Goal: Transaction & Acquisition: Purchase product/service

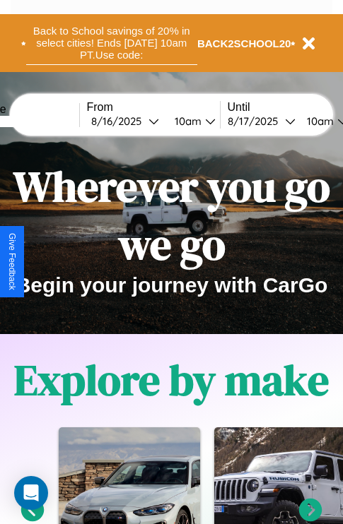
click at [111, 43] on button "Back to School savings of 20% in select cities! Ends 9/1 at 10am PT. Use code:" at bounding box center [111, 43] width 171 height 44
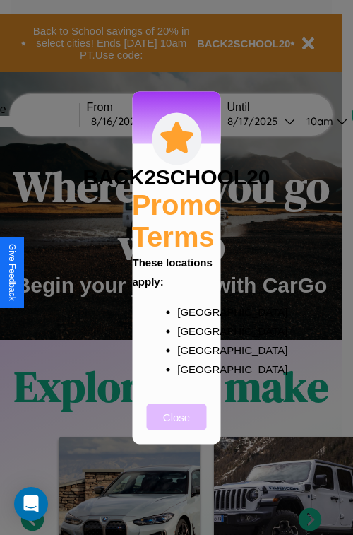
click at [177, 426] on button "Close" at bounding box center [177, 416] width 60 height 26
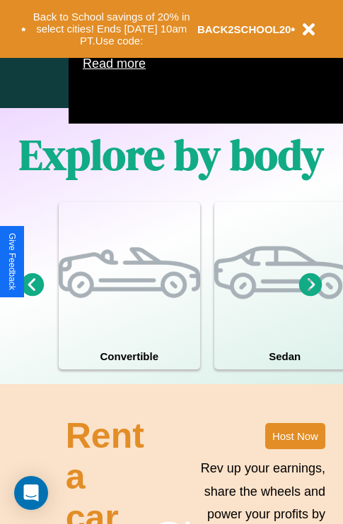
scroll to position [908, 0]
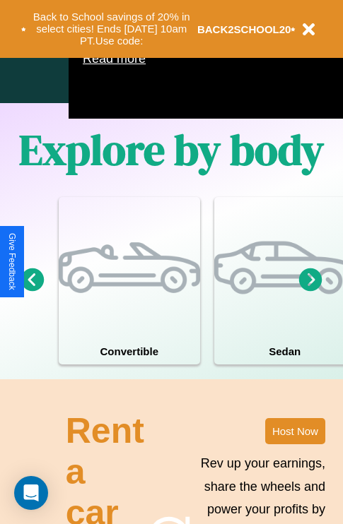
click at [310, 291] on icon at bounding box center [310, 279] width 23 height 23
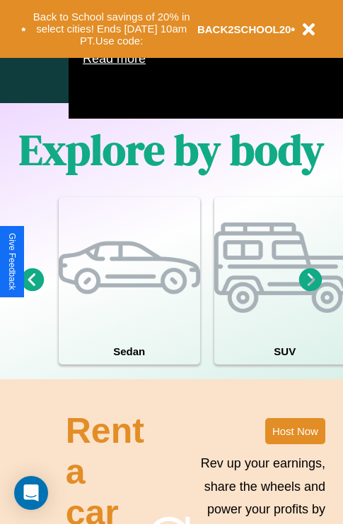
click at [32, 291] on icon at bounding box center [32, 279] width 23 height 23
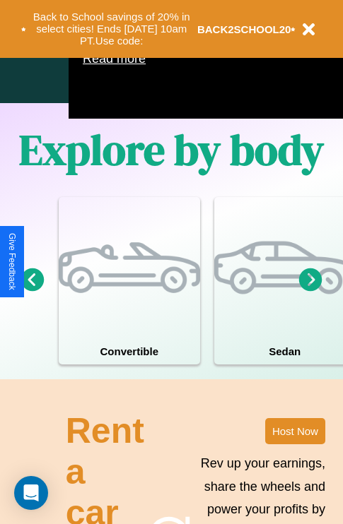
click at [310, 291] on icon at bounding box center [310, 279] width 23 height 23
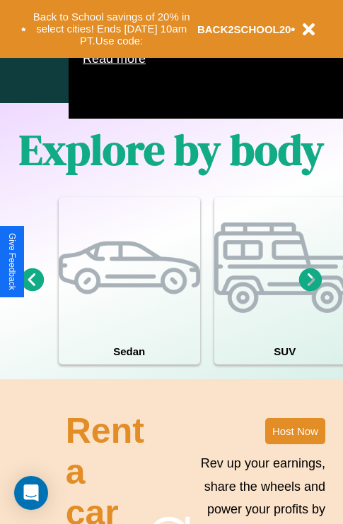
click at [310, 291] on icon at bounding box center [310, 279] width 23 height 23
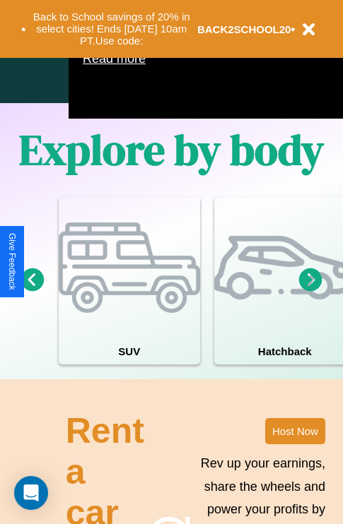
click at [310, 291] on icon at bounding box center [310, 279] width 23 height 23
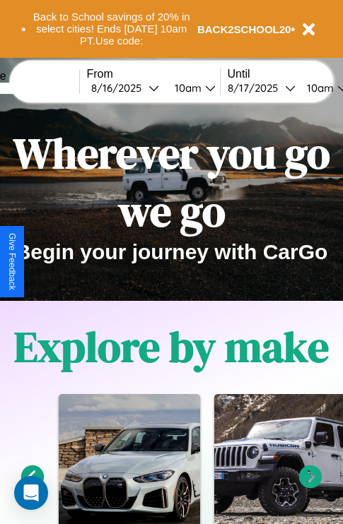
scroll to position [0, 0]
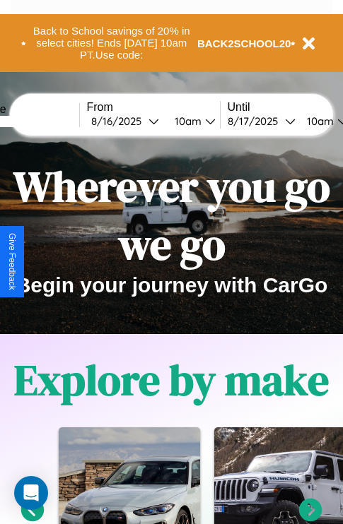
click at [47, 121] on input "text" at bounding box center [26, 121] width 106 height 11
type input "**********"
click at [141, 121] on div "8 / 16 / 2025" at bounding box center [119, 120] width 57 height 13
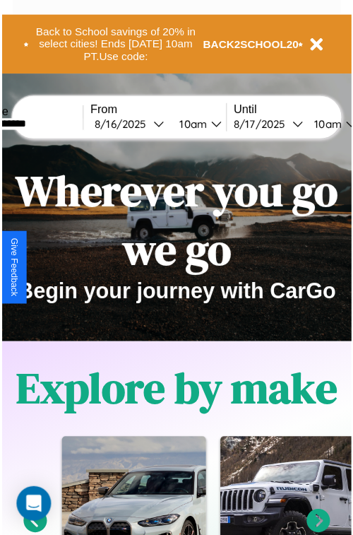
select select "*"
select select "****"
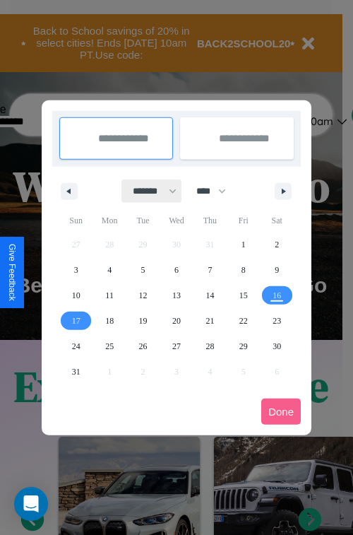
click at [148, 191] on select "******* ******** ***** ***** *** **** **** ****** ********* ******* ******** **…" at bounding box center [152, 190] width 60 height 23
select select "*"
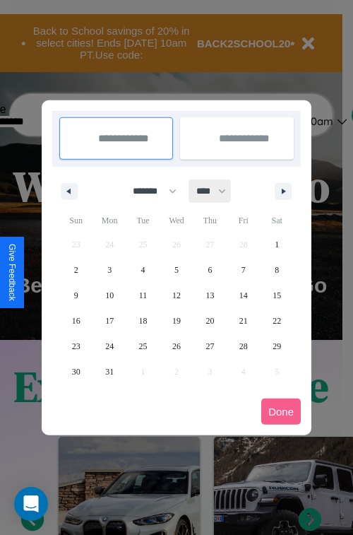
click at [218, 191] on select "**** **** **** **** **** **** **** **** **** **** **** **** **** **** **** ****…" at bounding box center [210, 190] width 42 height 23
select select "****"
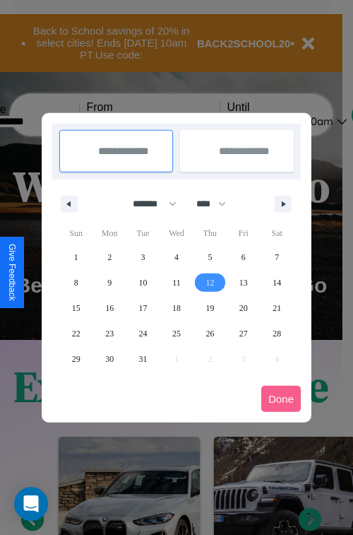
click at [210, 282] on span "12" at bounding box center [210, 282] width 8 height 25
type input "**********"
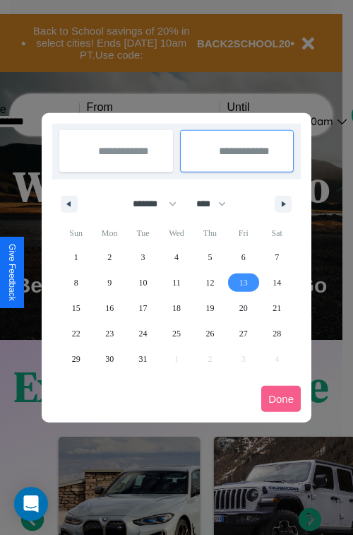
click at [243, 282] on span "13" at bounding box center [244, 282] width 8 height 25
type input "**********"
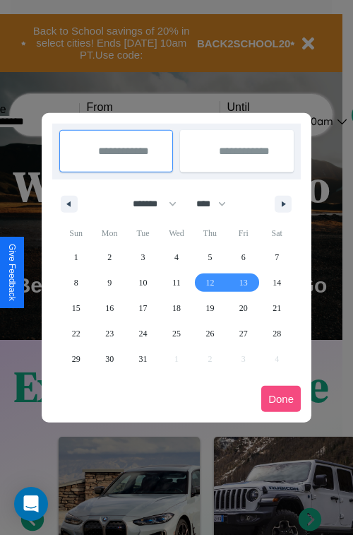
click at [281, 399] on button "Done" at bounding box center [281, 399] width 40 height 26
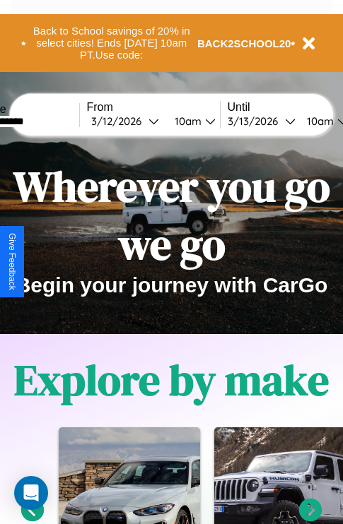
click at [203, 121] on div "10am" at bounding box center [185, 120] width 37 height 13
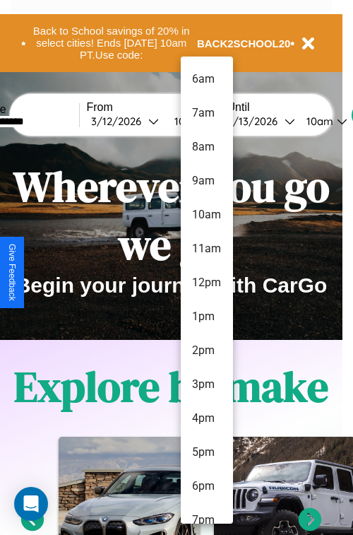
click at [206, 452] on li "5pm" at bounding box center [207, 452] width 52 height 34
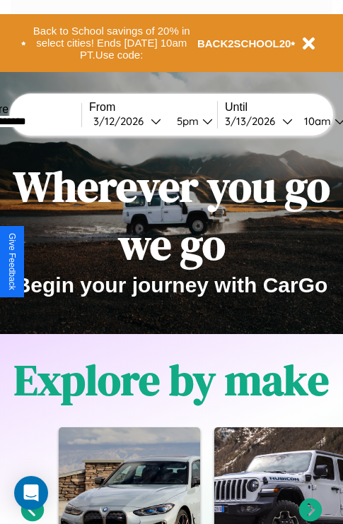
scroll to position [0, 49]
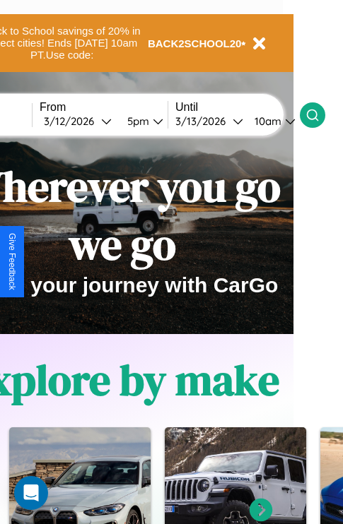
click at [319, 114] on icon at bounding box center [312, 115] width 14 height 14
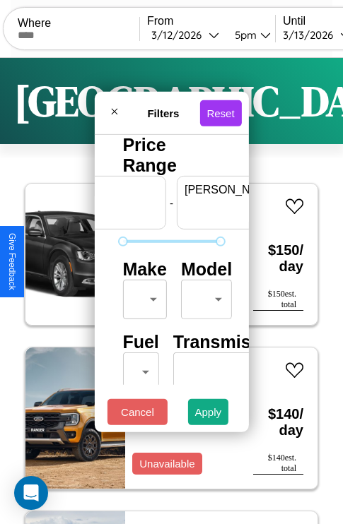
scroll to position [0, 88]
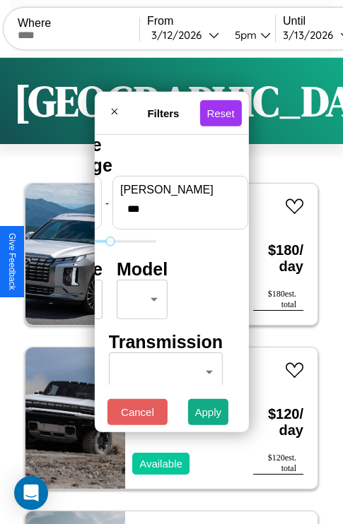
type input "***"
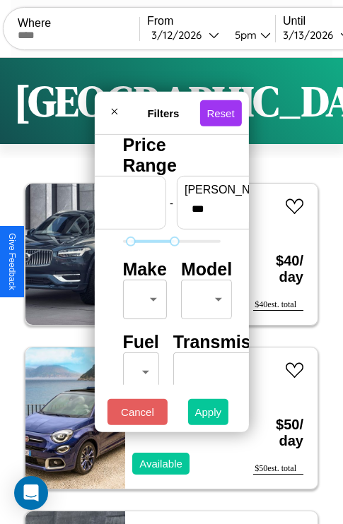
type input "**"
click at [208, 415] on button "Apply" at bounding box center [208, 412] width 41 height 26
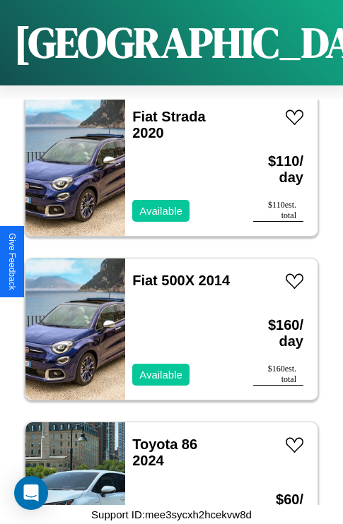
scroll to position [6610, 0]
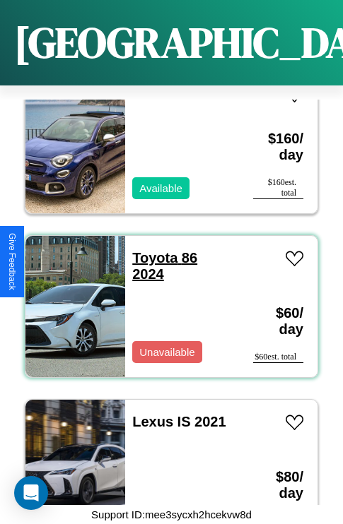
click at [151, 250] on link "Toyota 86 2024" at bounding box center [164, 266] width 65 height 32
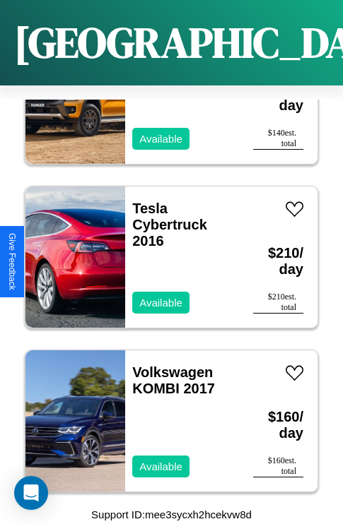
scroll to position [3823, 0]
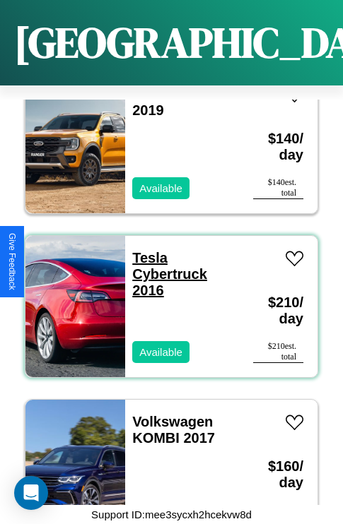
click at [146, 250] on link "Tesla Cybertruck 2016" at bounding box center [169, 274] width 75 height 48
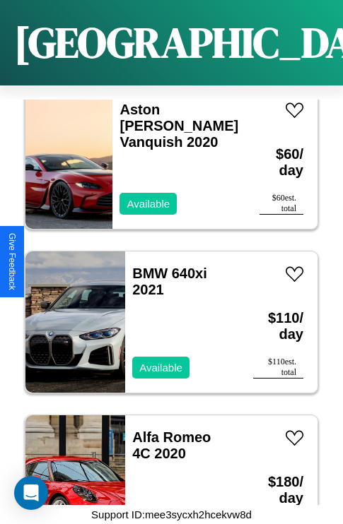
scroll to position [7430, 0]
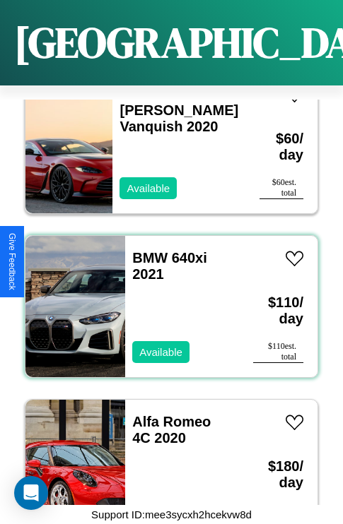
click at [166, 298] on div "BMW 640xi 2021 Available" at bounding box center [182, 306] width 114 height 141
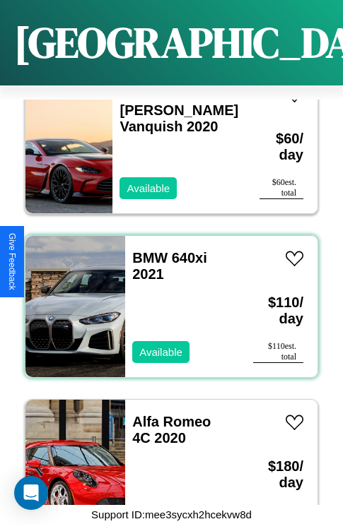
click at [166, 298] on div "BMW 640xi 2021 Available" at bounding box center [182, 306] width 114 height 141
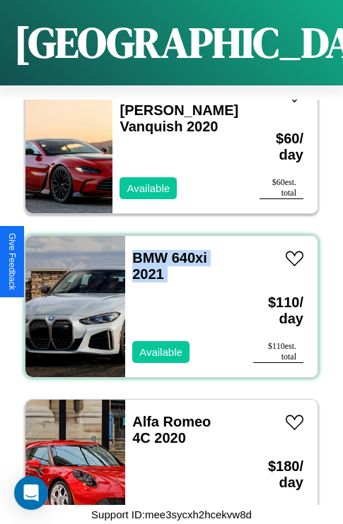
click at [166, 298] on div "BMW 640xi 2021 Available" at bounding box center [182, 306] width 114 height 141
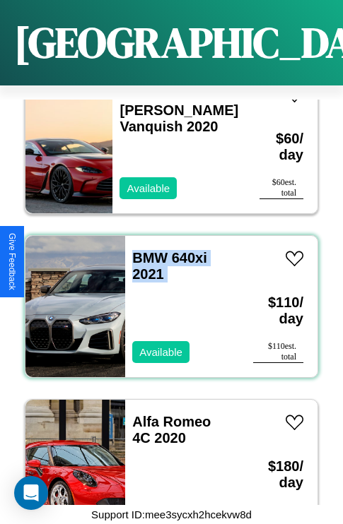
click at [166, 298] on div "BMW 640xi 2021 Available" at bounding box center [182, 306] width 114 height 141
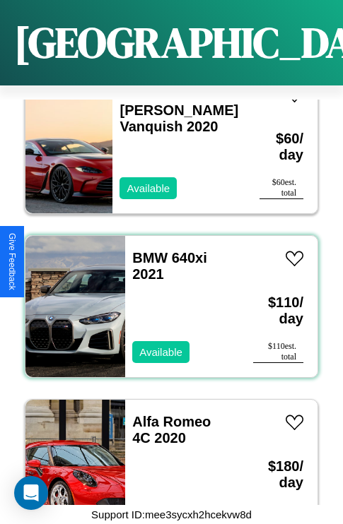
click at [166, 298] on div "BMW 640xi 2021 Available" at bounding box center [182, 306] width 114 height 141
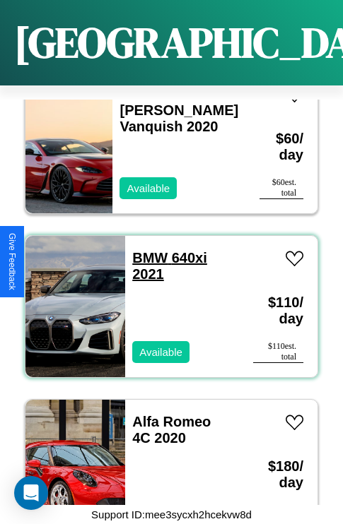
click at [146, 250] on link "BMW 640xi 2021" at bounding box center [169, 266] width 75 height 32
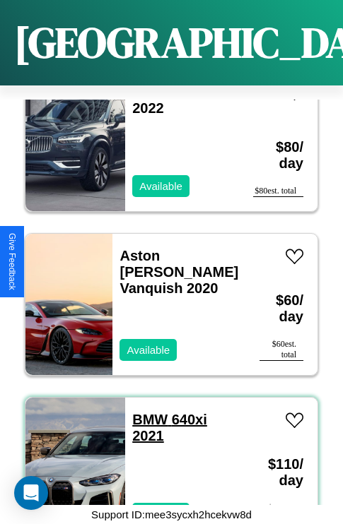
scroll to position [7266, 0]
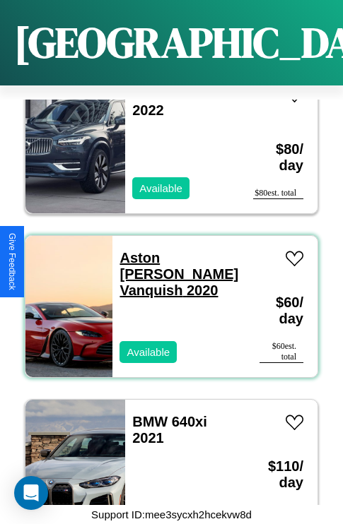
click at [171, 250] on link "Aston Martin Vanquish 2020" at bounding box center [178, 274] width 119 height 48
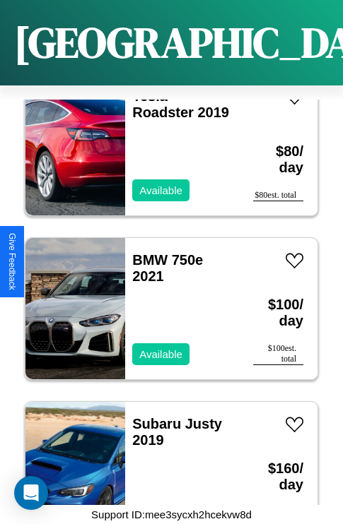
scroll to position [8413, 0]
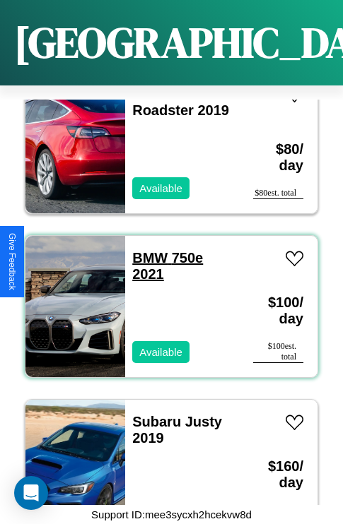
click at [146, 250] on link "BMW 750e 2021" at bounding box center [167, 266] width 71 height 32
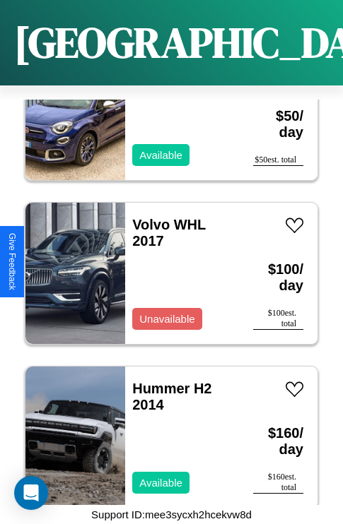
scroll to position [873, 0]
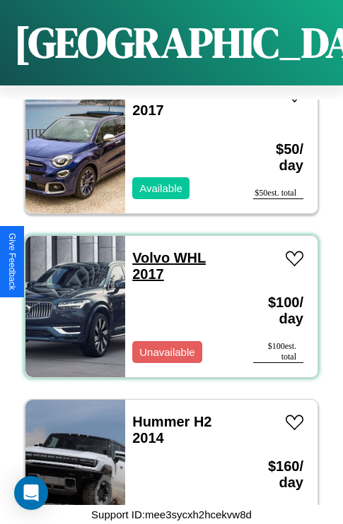
click at [146, 250] on link "Volvo WHL 2017" at bounding box center [168, 266] width 73 height 32
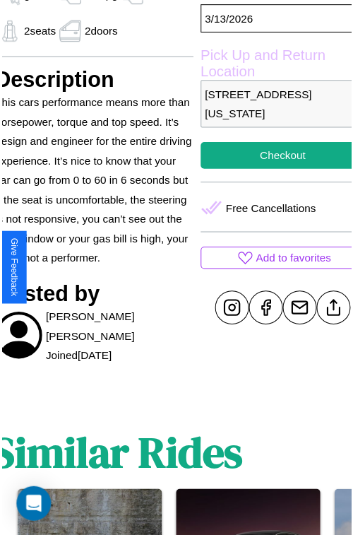
scroll to position [395, 59]
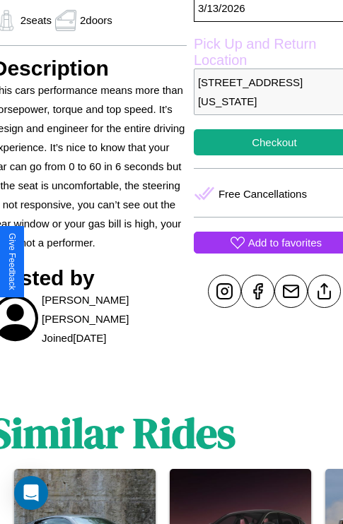
click at [262, 252] on p "Add to favorites" at bounding box center [284, 242] width 73 height 19
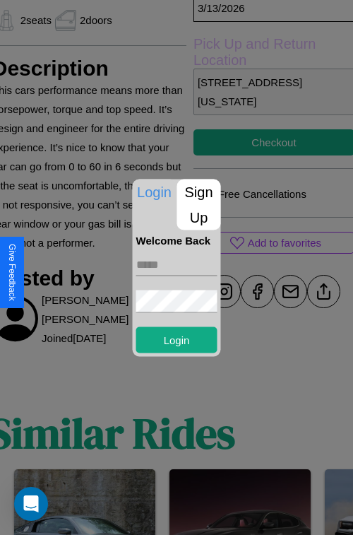
click at [199, 204] on p "Sign Up" at bounding box center [199, 204] width 44 height 51
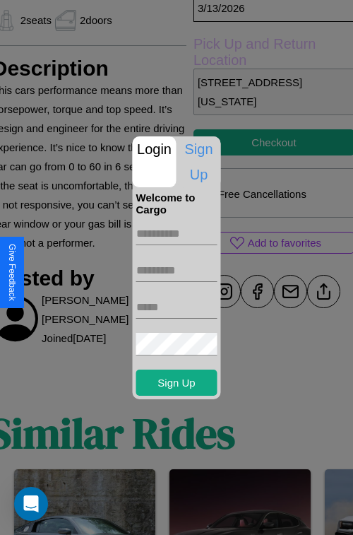
click at [177, 233] on input "text" at bounding box center [176, 234] width 81 height 23
type input "******"
click at [177, 270] on input "text" at bounding box center [176, 270] width 81 height 23
type input "********"
click at [177, 307] on input "text" at bounding box center [176, 307] width 81 height 23
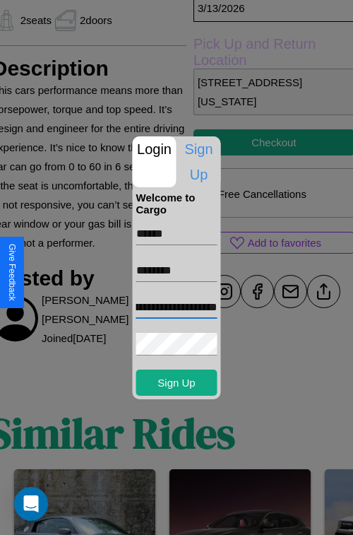
scroll to position [0, 78]
type input "**********"
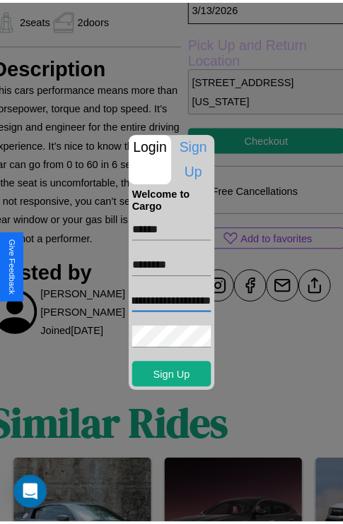
scroll to position [0, 0]
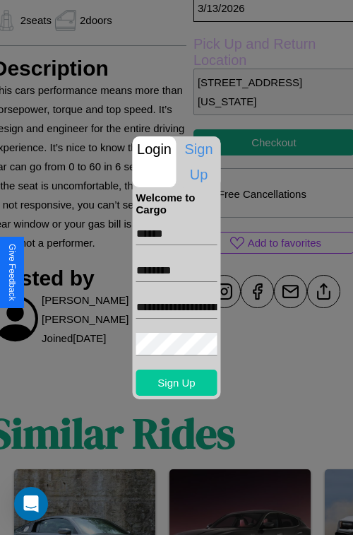
click at [177, 382] on button "Sign Up" at bounding box center [176, 383] width 81 height 26
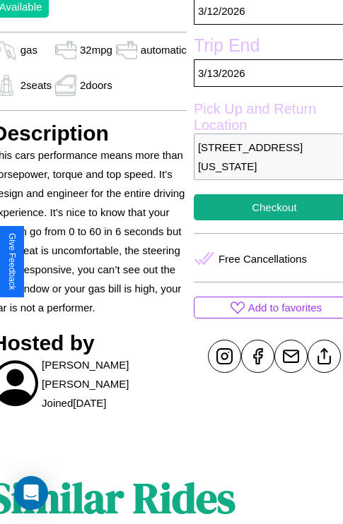
scroll to position [295, 59]
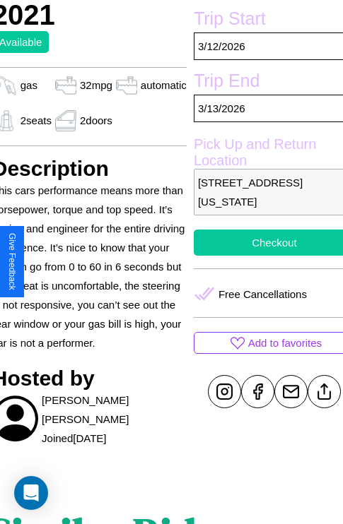
click at [262, 256] on button "Checkout" at bounding box center [274, 243] width 161 height 26
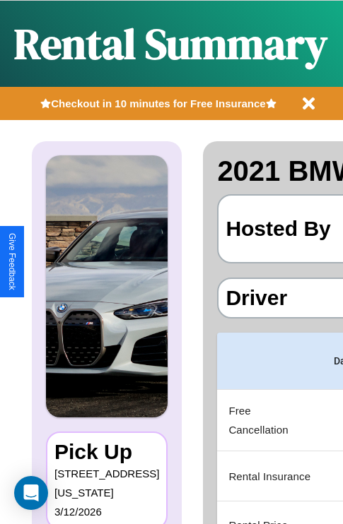
scroll to position [0, 281]
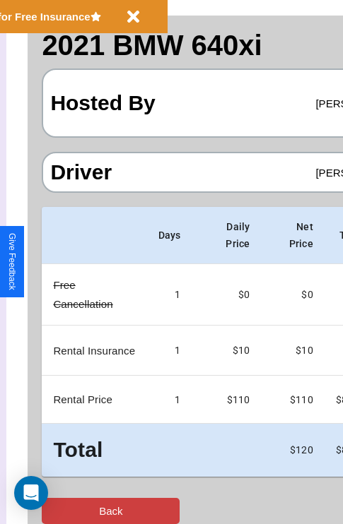
click at [69, 511] on button "Back" at bounding box center [111, 511] width 138 height 26
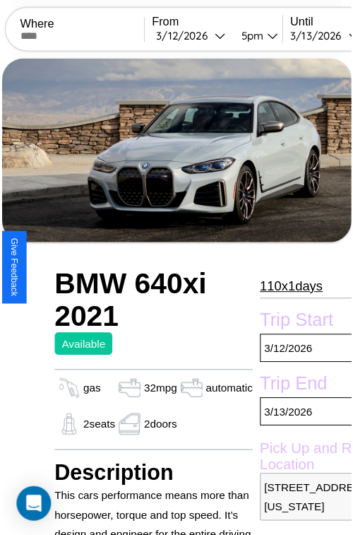
scroll to position [79, 59]
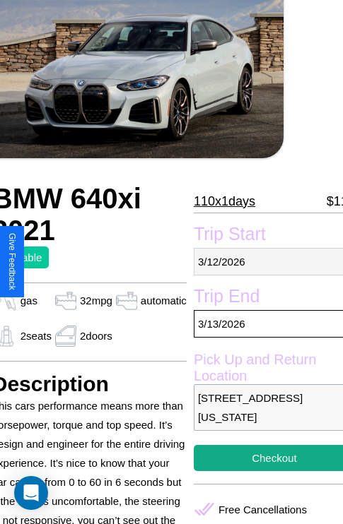
click at [262, 261] on p "[DATE]" at bounding box center [274, 262] width 161 height 28
select select "*"
select select "****"
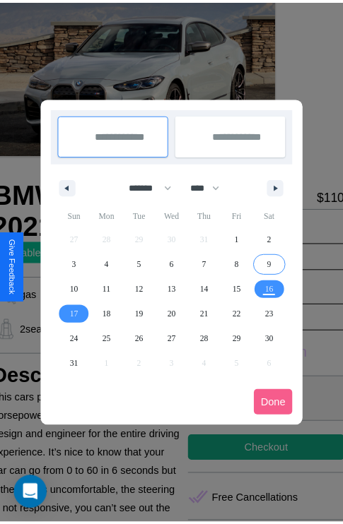
scroll to position [0, 59]
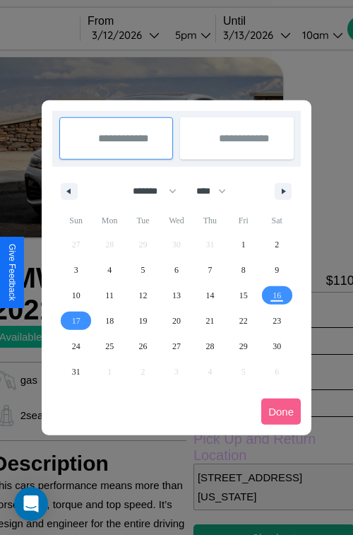
click at [145, 35] on div at bounding box center [176, 267] width 353 height 535
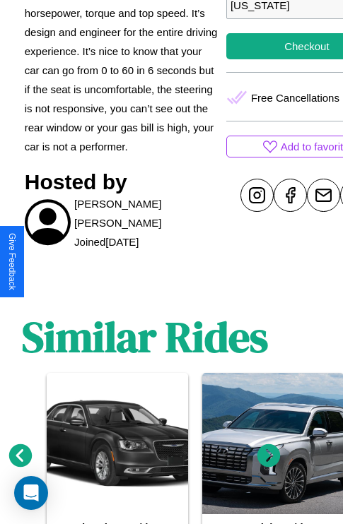
scroll to position [573, 21]
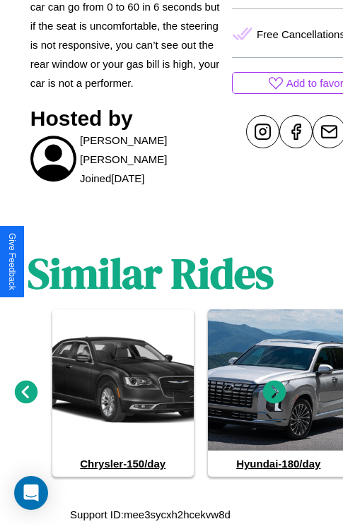
click at [274, 393] on icon at bounding box center [274, 391] width 23 height 23
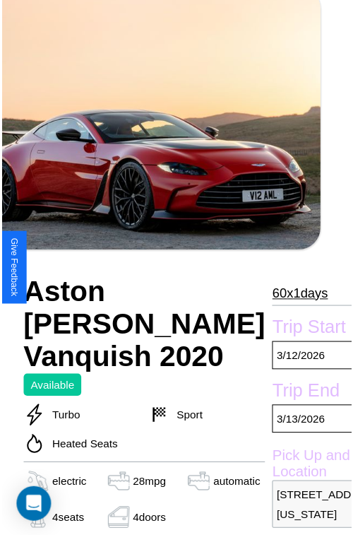
scroll to position [156, 68]
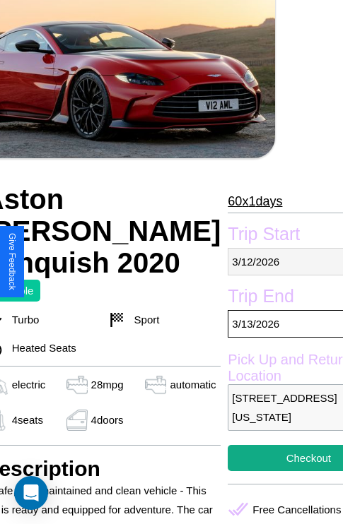
click at [261, 261] on p "[DATE]" at bounding box center [308, 262] width 161 height 28
select select "*"
select select "****"
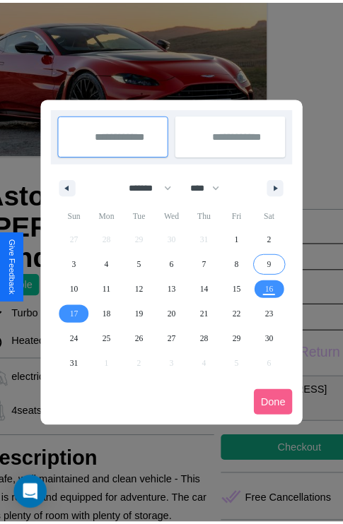
scroll to position [0, 68]
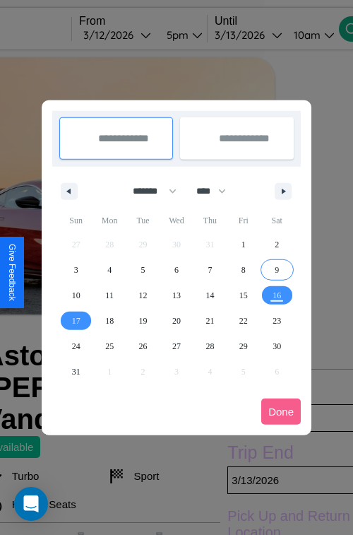
click at [136, 35] on div at bounding box center [176, 267] width 353 height 535
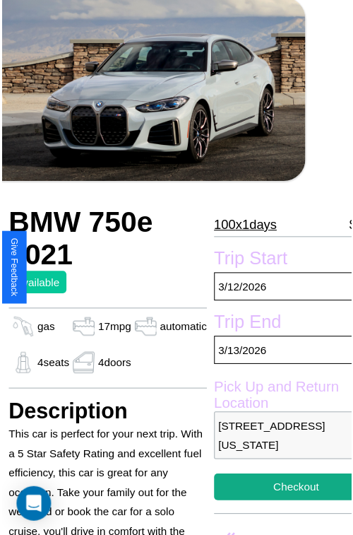
scroll to position [79, 59]
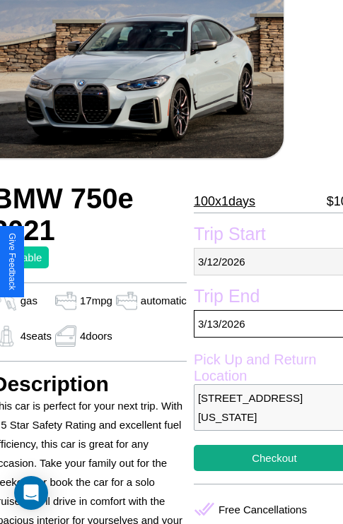
click at [262, 261] on p "[DATE]" at bounding box center [274, 262] width 161 height 28
select select "*"
select select "****"
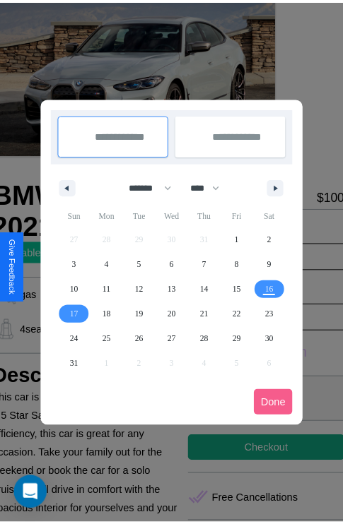
scroll to position [0, 59]
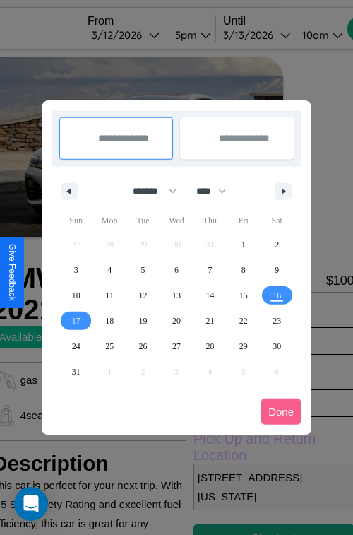
click at [145, 35] on div at bounding box center [176, 267] width 353 height 535
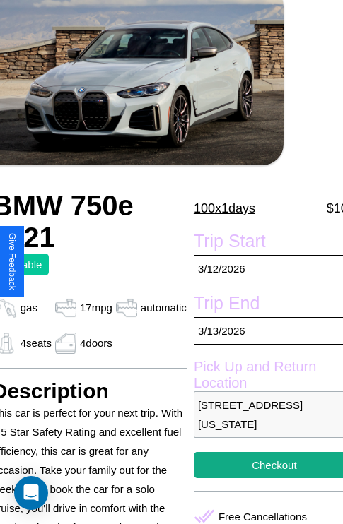
scroll to position [235, 59]
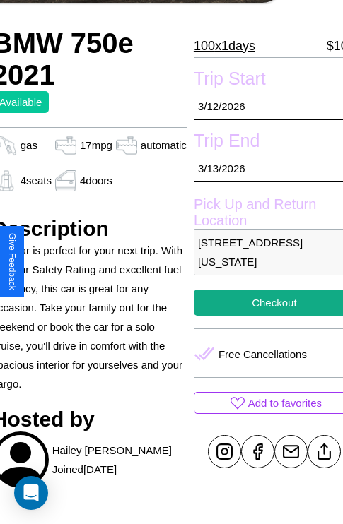
click at [262, 261] on p "[STREET_ADDRESS][US_STATE]" at bounding box center [274, 252] width 161 height 47
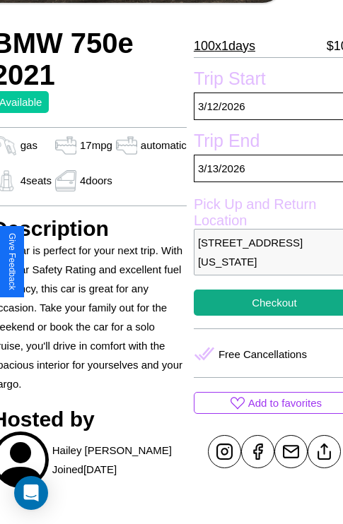
click at [262, 261] on p "[STREET_ADDRESS][US_STATE]" at bounding box center [274, 252] width 161 height 47
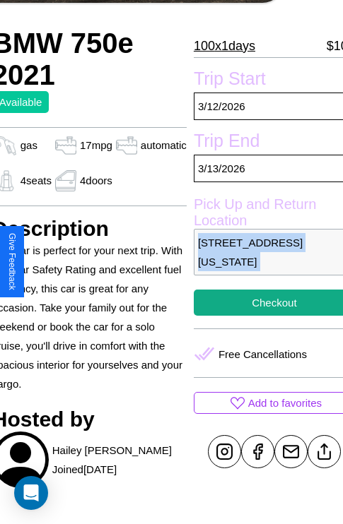
click at [262, 261] on p "[STREET_ADDRESS][US_STATE]" at bounding box center [274, 252] width 161 height 47
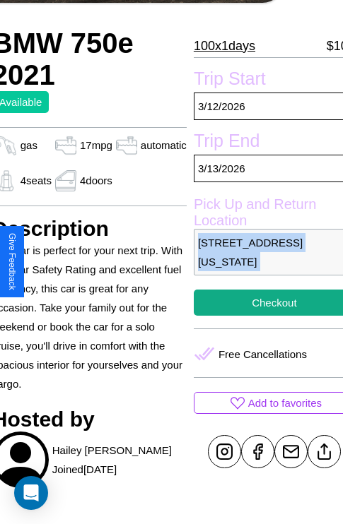
click at [262, 261] on p "[STREET_ADDRESS][US_STATE]" at bounding box center [274, 252] width 161 height 47
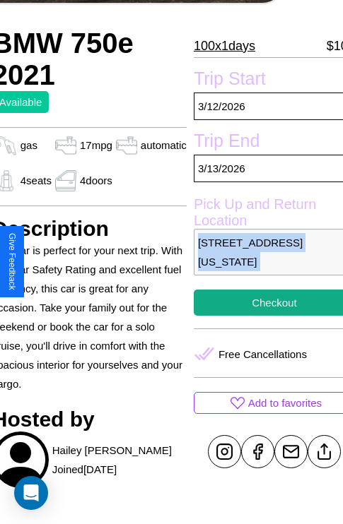
click at [262, 261] on p "[STREET_ADDRESS][US_STATE]" at bounding box center [274, 252] width 161 height 47
click at [262, 261] on p "2161 Main Street Philadelphia Pennsylvania 95604 United States" at bounding box center [274, 252] width 161 height 47
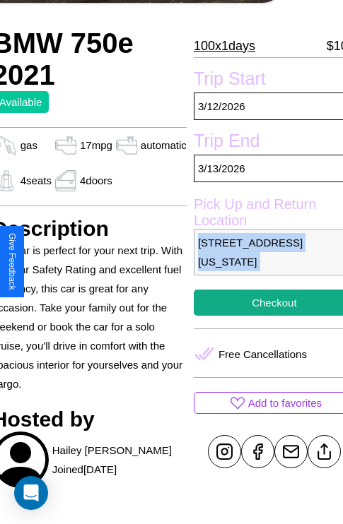
click at [262, 261] on p "2161 Main Street Philadelphia Pennsylvania 95604 United States" at bounding box center [274, 252] width 161 height 47
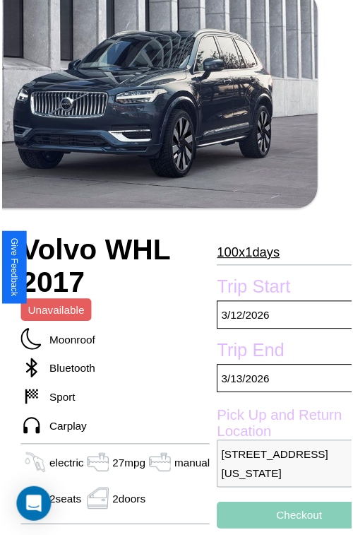
scroll to position [113, 57]
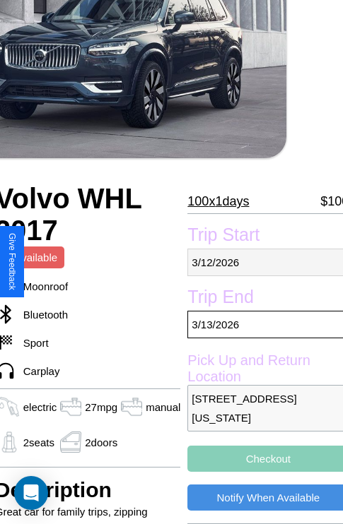
click at [262, 262] on p "[DATE]" at bounding box center [267, 263] width 161 height 28
select select "*"
select select "****"
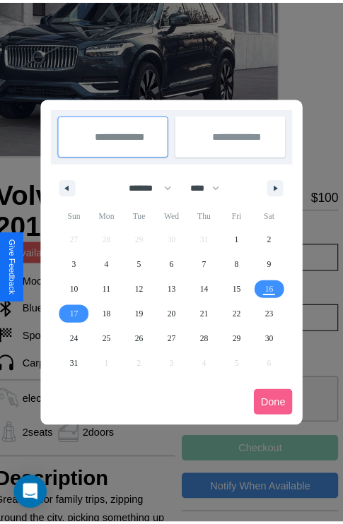
scroll to position [0, 57]
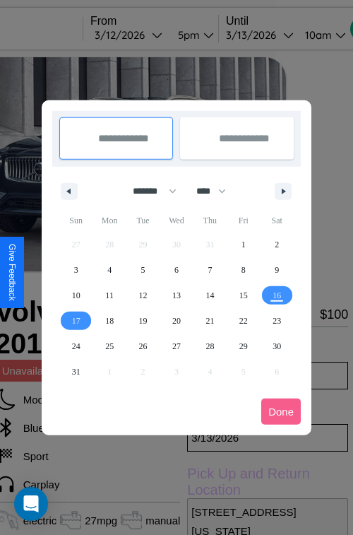
click at [148, 35] on div at bounding box center [176, 267] width 353 height 535
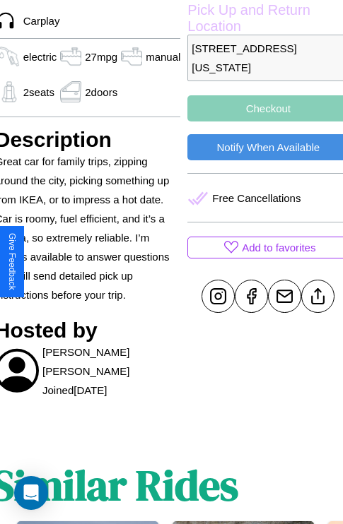
scroll to position [517, 57]
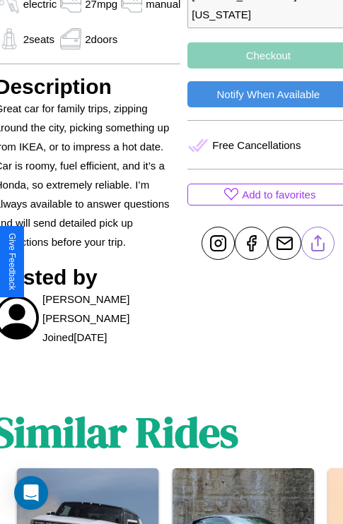
click at [318, 246] on line at bounding box center [318, 241] width 0 height 10
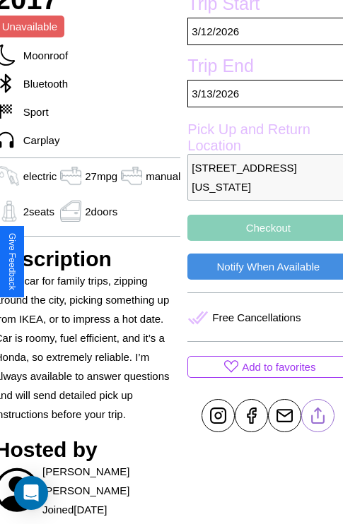
scroll to position [329, 57]
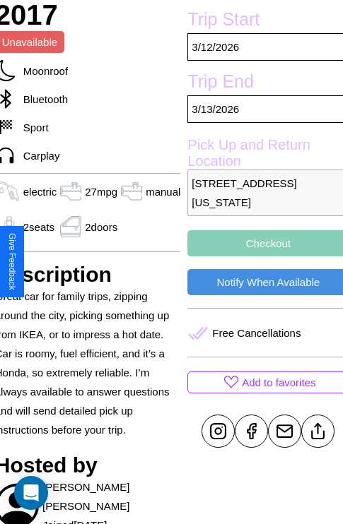
click at [262, 256] on button "Checkout" at bounding box center [267, 243] width 161 height 26
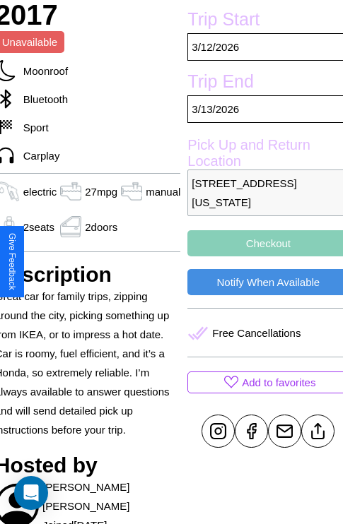
click at [262, 256] on button "Checkout" at bounding box center [267, 243] width 161 height 26
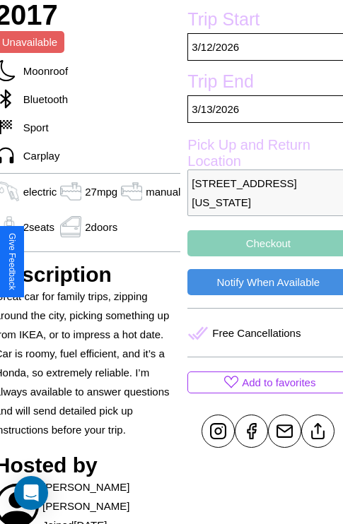
click at [262, 256] on button "Checkout" at bounding box center [267, 243] width 161 height 26
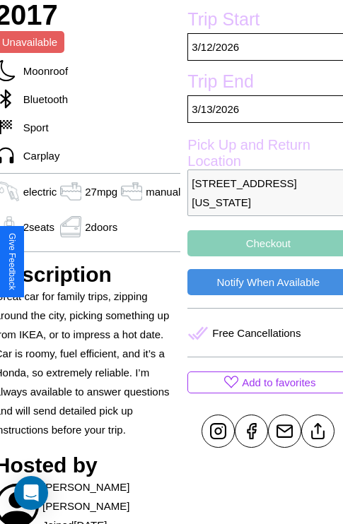
click at [262, 256] on button "Checkout" at bounding box center [267, 243] width 161 height 26
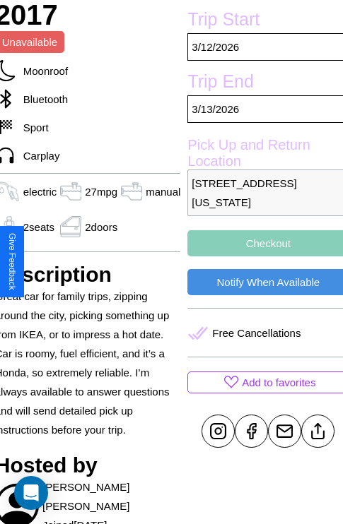
click at [262, 256] on button "Checkout" at bounding box center [267, 243] width 161 height 26
